Goal: Task Accomplishment & Management: Use online tool/utility

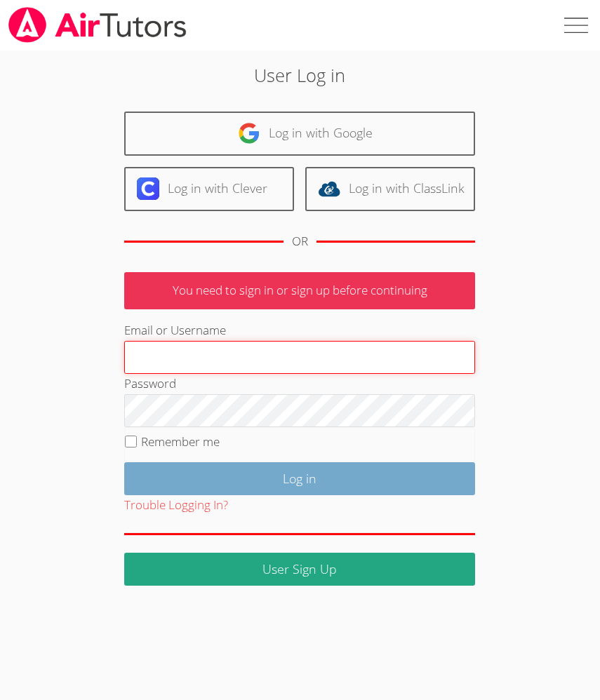
type input "hrod.airtutors@gmail.com"
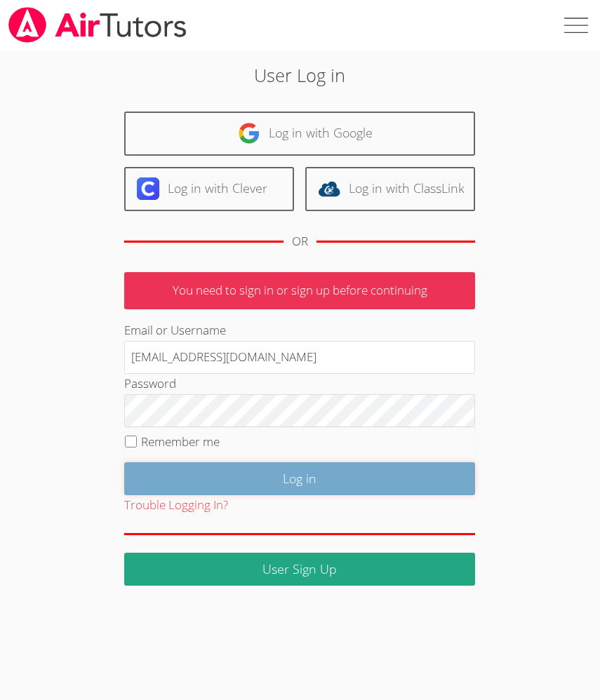
click at [263, 465] on input "Log in" at bounding box center [299, 478] width 351 height 33
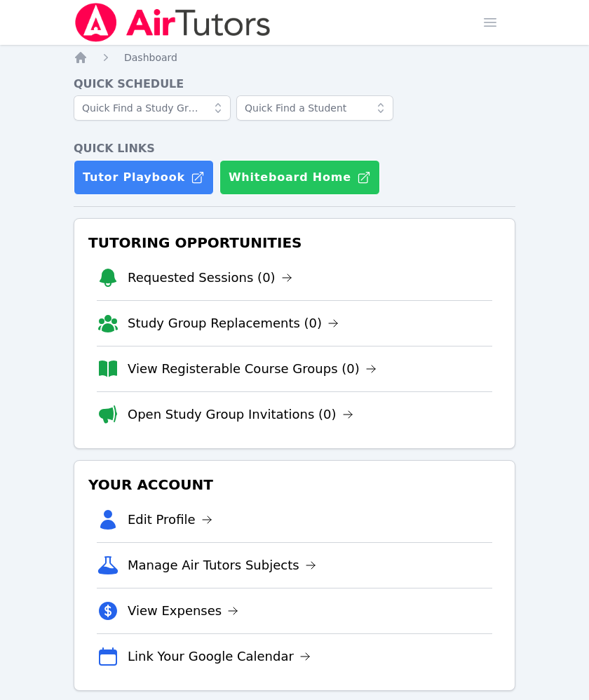
click at [274, 177] on button "Whiteboard Home" at bounding box center [300, 177] width 161 height 35
click at [277, 185] on button "Whiteboard Home" at bounding box center [300, 177] width 161 height 35
click at [280, 190] on button "Whiteboard Home" at bounding box center [300, 177] width 161 height 35
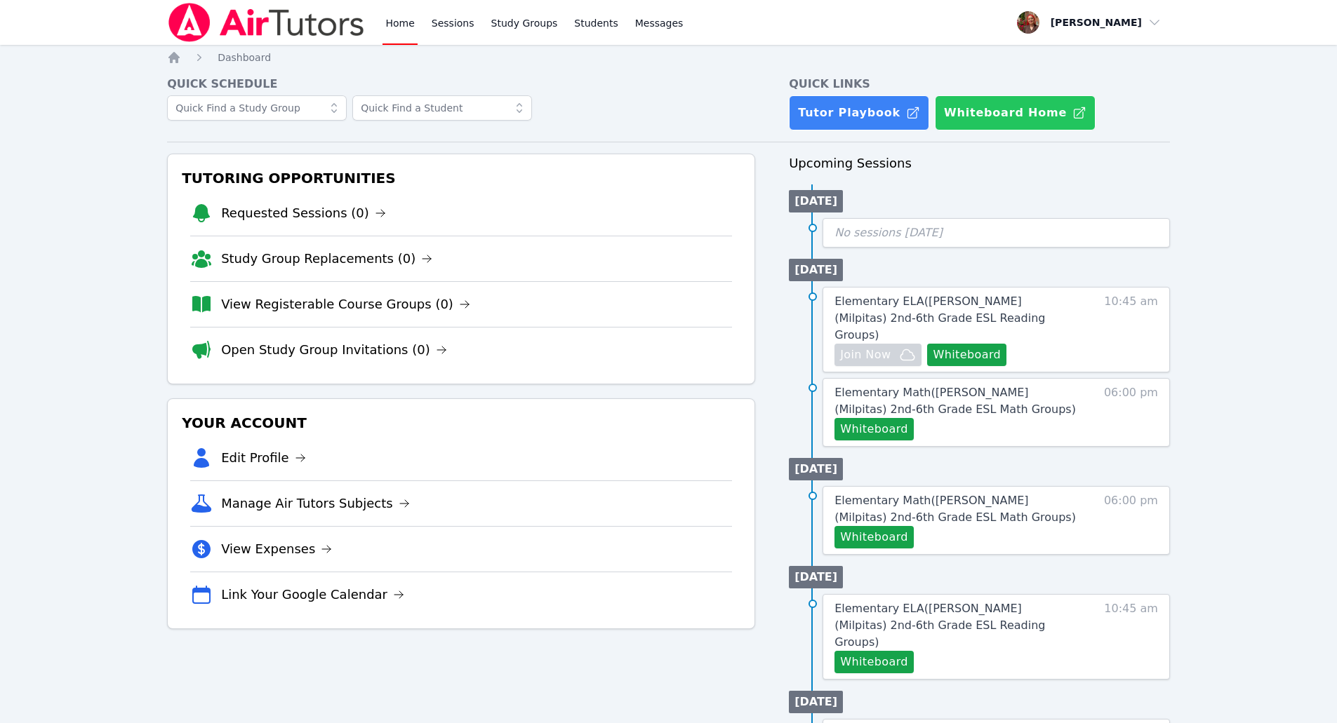
click at [599, 121] on button "Whiteboard Home" at bounding box center [1014, 112] width 161 height 35
click at [283, 16] on img at bounding box center [266, 22] width 199 height 39
click at [599, 113] on button "Whiteboard Home" at bounding box center [1014, 112] width 161 height 35
